Goal: Task Accomplishment & Management: Manage account settings

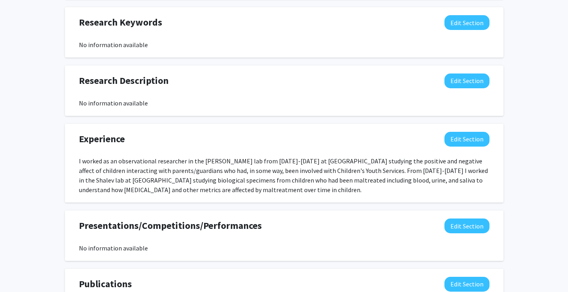
scroll to position [397, 0]
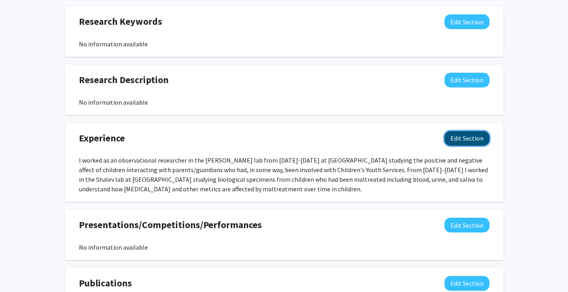
click at [459, 144] on button "Edit Section" at bounding box center [467, 138] width 45 height 15
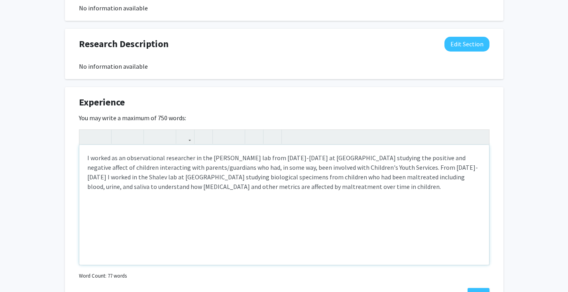
scroll to position [433, 0]
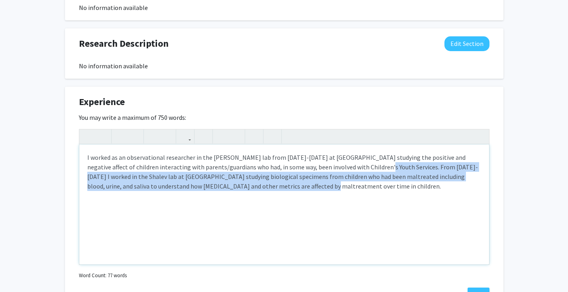
drag, startPoint x: 365, startPoint y: 169, endPoint x: 383, endPoint y: 189, distance: 26.3
click at [383, 189] on div "I worked as an observational researcher in the [PERSON_NAME] lab from [DATE]-[D…" at bounding box center [284, 204] width 410 height 120
click at [359, 187] on div "I worked as an observational researcher in the [PERSON_NAME] lab from [DATE]-[D…" at bounding box center [284, 204] width 410 height 120
drag, startPoint x: 363, startPoint y: 167, endPoint x: 389, endPoint y: 199, distance: 40.9
click at [389, 199] on div "I worked as an observational researcher in the [PERSON_NAME] lab from [DATE]-[D…" at bounding box center [284, 204] width 410 height 120
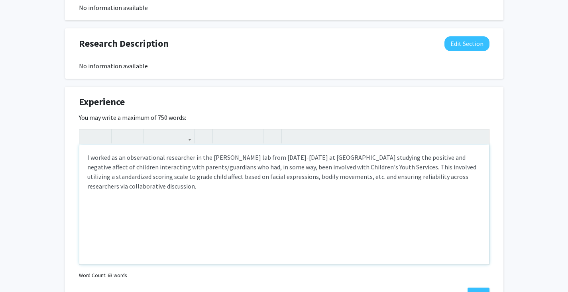
click at [280, 176] on div "I worked as an observational researcher in the [PERSON_NAME] lab from [DATE]-[D…" at bounding box center [284, 204] width 410 height 120
click at [235, 191] on div "I worked as an observational researcher in the [PERSON_NAME] lab from [DATE]-[D…" at bounding box center [284, 204] width 410 height 120
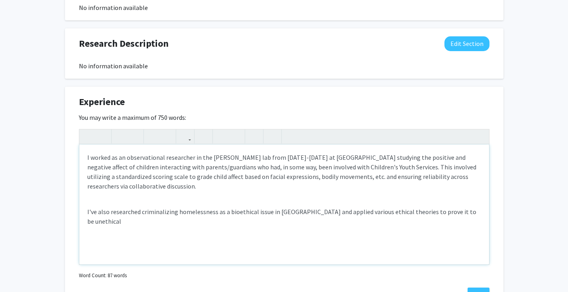
drag, startPoint x: 419, startPoint y: 211, endPoint x: 439, endPoint y: 230, distance: 27.7
click at [439, 230] on div "I worked as an observational researcher in the [PERSON_NAME] lab from [DATE]-[D…" at bounding box center [284, 204] width 410 height 120
click at [146, 211] on p "I've also researched criminalizing homelessness as a bioethical issue in the [G…" at bounding box center [284, 216] width 394 height 19
click at [190, 222] on p "I've also researched the criminalization of homelessness as a bioethical issue …" at bounding box center [284, 216] width 394 height 19
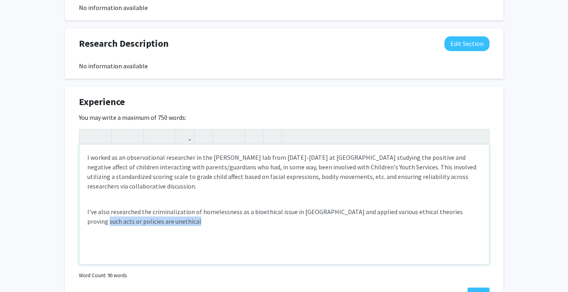
drag, startPoint x: 462, startPoint y: 214, endPoint x: 477, endPoint y: 227, distance: 19.8
click at [477, 227] on div "I worked as an observational researcher in the [PERSON_NAME] lab from [DATE]-[D…" at bounding box center [284, 204] width 410 height 120
type textarea "<p>I worked as an observational researcher in the [PERSON_NAME] lab from [DATE]…"
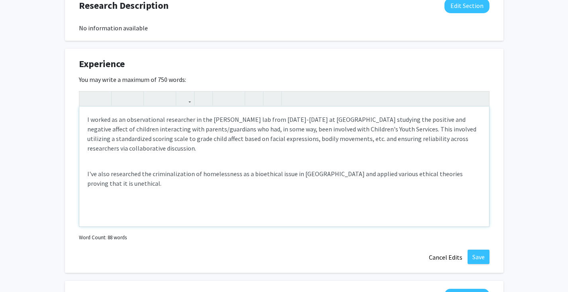
scroll to position [474, 0]
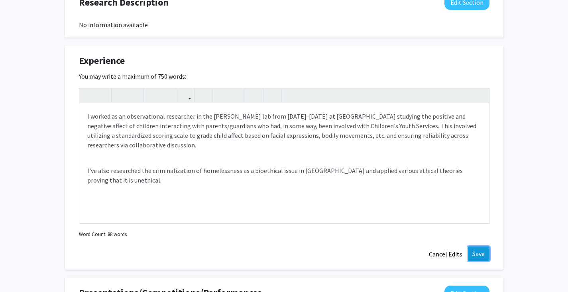
click at [477, 251] on button "Save" at bounding box center [479, 253] width 22 height 14
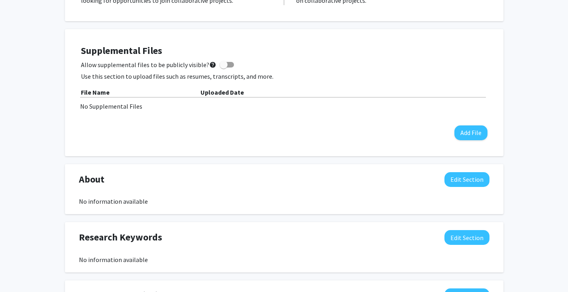
scroll to position [181, 0]
click at [462, 177] on button "Edit Section" at bounding box center [467, 179] width 45 height 15
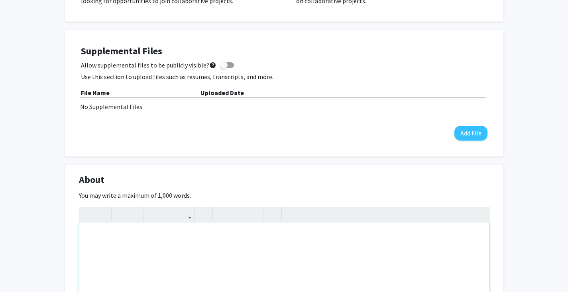
click at [260, 226] on div "Note to users with screen readers: Please deactivate our accessibility plugin f…" at bounding box center [284, 282] width 410 height 120
type textarea "I"
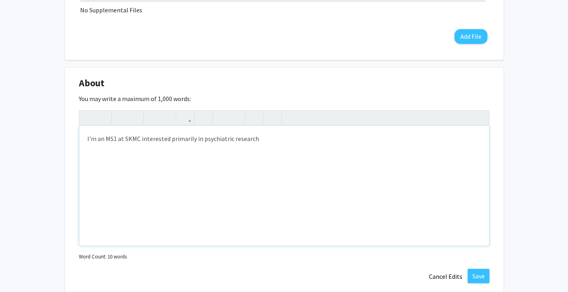
scroll to position [278, 0]
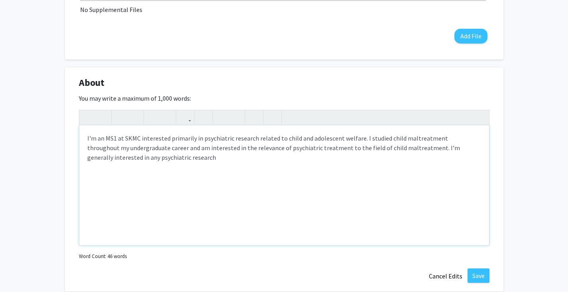
click at [168, 148] on div "I'm an MS1 at SKMC interested primarily in psychiatric research related to chil…" at bounding box center [284, 185] width 410 height 120
click at [219, 165] on div "I'm an MS1 at SKMC interested primarily in psychiatric research related to chil…" at bounding box center [284, 185] width 410 height 120
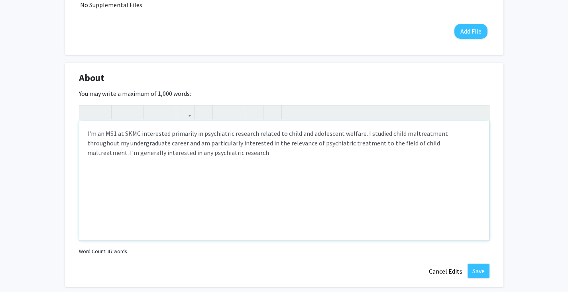
scroll to position [283, 0]
click at [124, 151] on div "I'm an MS1 at SKMC interested primarily in psychiatric research related to chil…" at bounding box center [284, 180] width 410 height 120
click at [242, 149] on div "I'm an MS1 at SKMC interested primarily in psychiatric research related to chil…" at bounding box center [284, 180] width 410 height 120
click at [264, 153] on div "I'm an MS1 at SKMC interested primarily in psychiatric research related to chil…" at bounding box center [284, 180] width 410 height 120
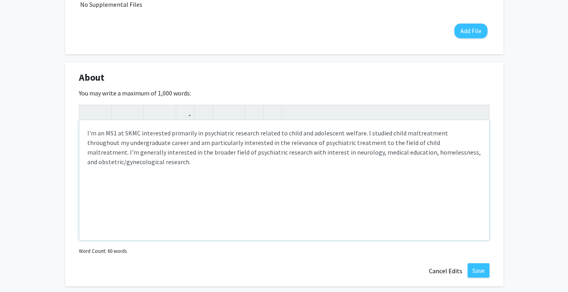
click at [388, 155] on div "I'm an MS1 at SKMC interested primarily in psychiatric research related to chil…" at bounding box center [284, 180] width 410 height 120
type textarea "I'm an MS1 at SKMC interested primarily in psychiatric research related to chil…"
click at [390, 162] on div "I'm an MS1 at SKMC interested primarily in psychiatric research related to chil…" at bounding box center [284, 180] width 410 height 120
click at [220, 199] on div "I'm an MS1 at SKMC interested primarily in psychiatric research related to chil…" at bounding box center [284, 180] width 410 height 120
click at [472, 276] on button "Save" at bounding box center [479, 270] width 22 height 14
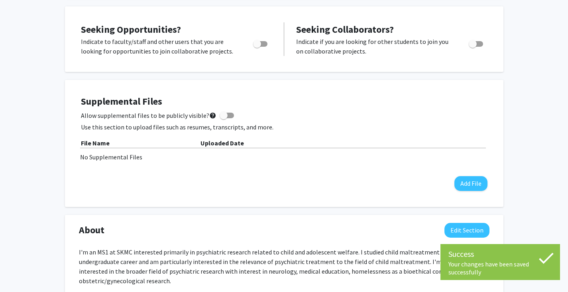
scroll to position [0, 0]
